Goal: Task Accomplishment & Management: Complete application form

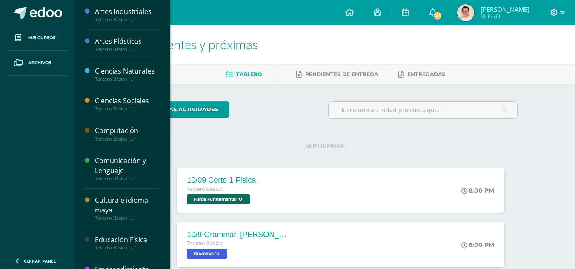
click at [107, 167] on div "Comunicación y Lenguaje" at bounding box center [127, 166] width 65 height 20
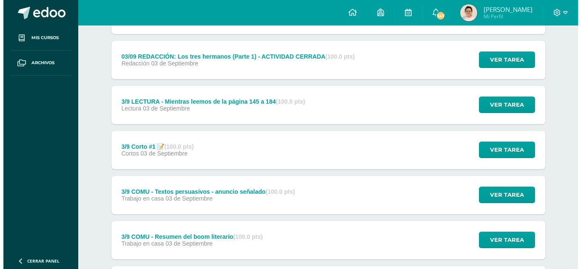
scroll to position [868, 0]
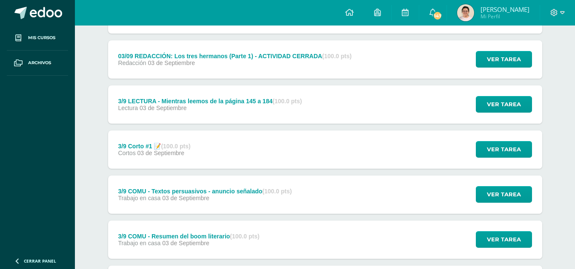
click at [177, 194] on div "3/9 COMU - Textos persuasivos - anuncio señalado (100.0 pts)" at bounding box center [205, 191] width 174 height 7
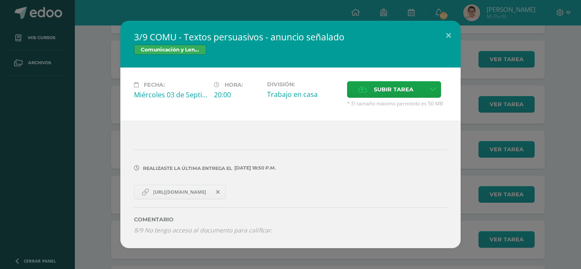
click at [220, 193] on icon at bounding box center [218, 192] width 4 height 6
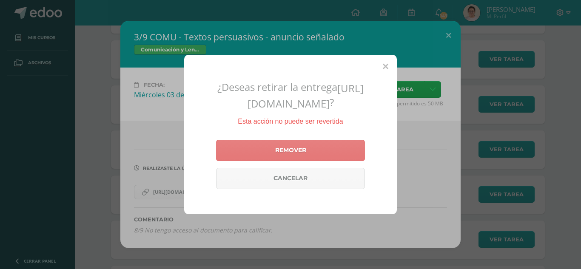
click at [312, 161] on link "Remover" at bounding box center [290, 150] width 149 height 21
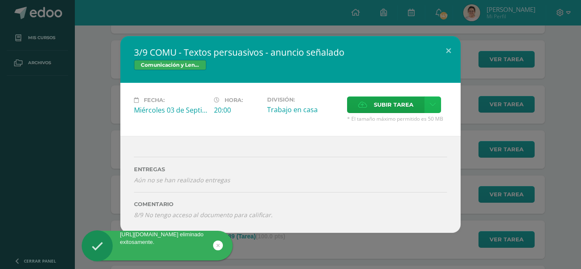
click at [428, 109] on link at bounding box center [432, 105] width 17 height 17
click at [390, 123] on span "Subir enlace" at bounding box center [396, 123] width 36 height 8
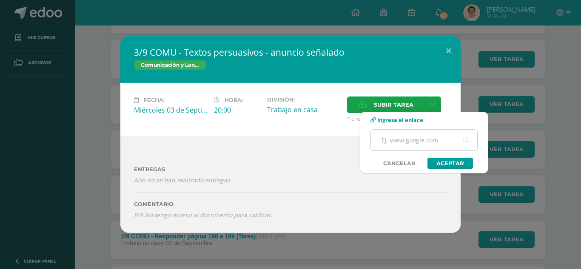
click at [401, 147] on input "text" at bounding box center [424, 140] width 106 height 21
paste input "[URL][DOMAIN_NAME]"
type input "[URL][DOMAIN_NAME]"
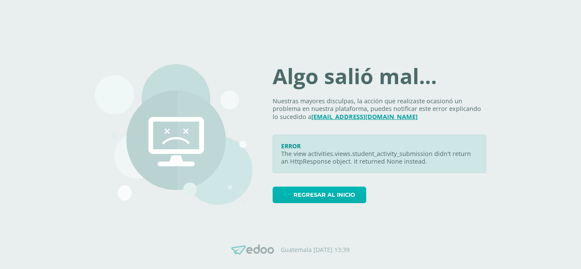
click at [353, 187] on span "Regresar al inicio" at bounding box center [324, 195] width 62 height 16
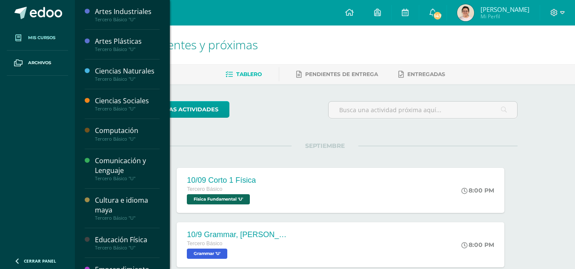
click at [48, 35] on span "Mis cursos" at bounding box center [41, 37] width 27 height 7
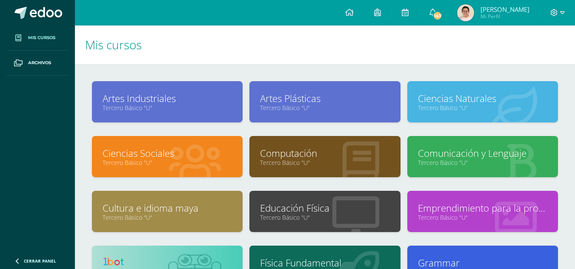
click at [470, 147] on link "Comunicación y Lenguaje" at bounding box center [482, 153] width 129 height 13
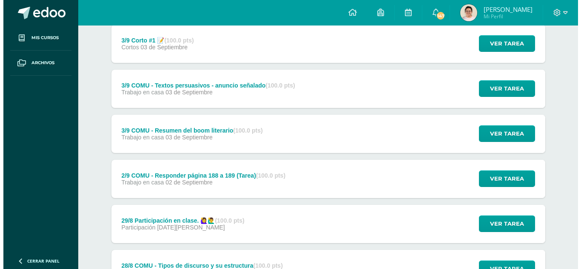
scroll to position [978, 0]
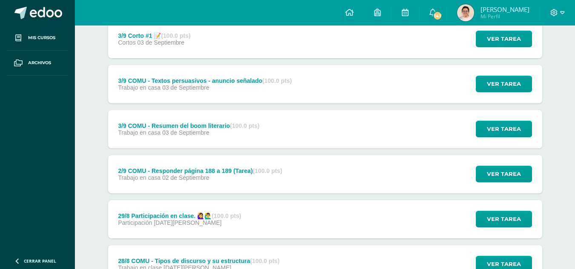
click at [281, 132] on div "3/9 COMU - Resumen del boom literario (100.0 pts) Trabajo en casa [DATE] Ver ta…" at bounding box center [325, 129] width 434 height 38
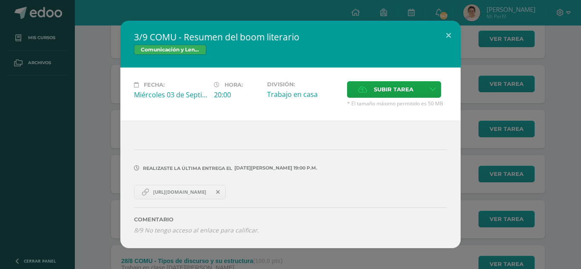
click at [225, 193] on span at bounding box center [218, 192] width 14 height 9
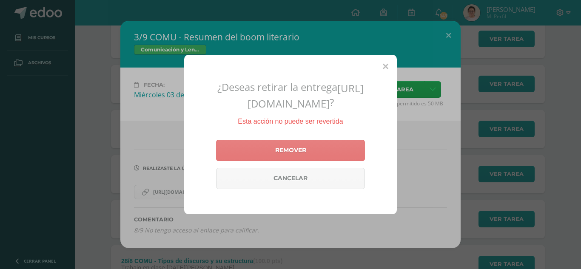
click at [305, 155] on link "Remover" at bounding box center [290, 150] width 149 height 21
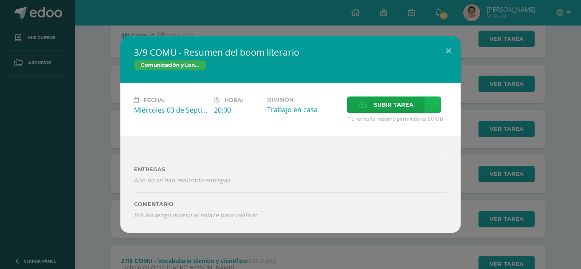
click at [434, 106] on icon at bounding box center [433, 104] width 6 height 7
click at [423, 121] on link "Subir enlace" at bounding box center [402, 123] width 85 height 13
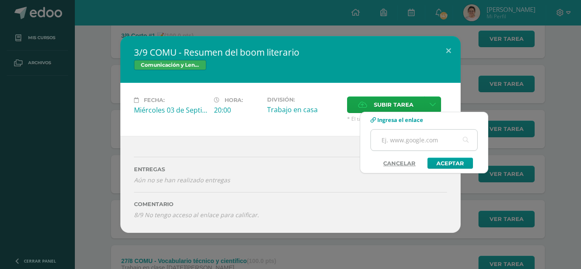
click at [422, 138] on input "text" at bounding box center [424, 140] width 106 height 21
paste input "https://www.canva.com/design/DAGx-QUWaGM/lDxwvtB0LdOwgxe9S-4MwA/edit?utm_conten…"
type input "https://www.canva.com/design/DAGx-QUWaGM/lDxwvtB0LdOwgxe9S-4MwA/edit?utm_conten…"
click at [467, 171] on div "Subir enlace Ingresa el enlace Cancelar Aceptar" at bounding box center [424, 143] width 128 height 62
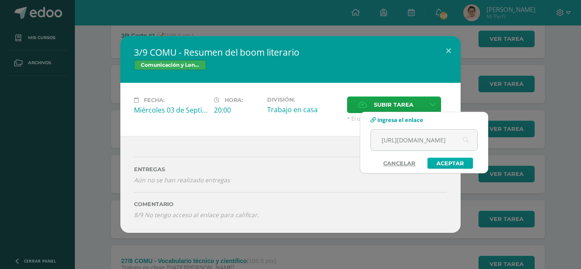
scroll to position [0, 0]
click at [459, 164] on link "Aceptar" at bounding box center [450, 163] width 46 height 11
